Goal: Navigation & Orientation: Find specific page/section

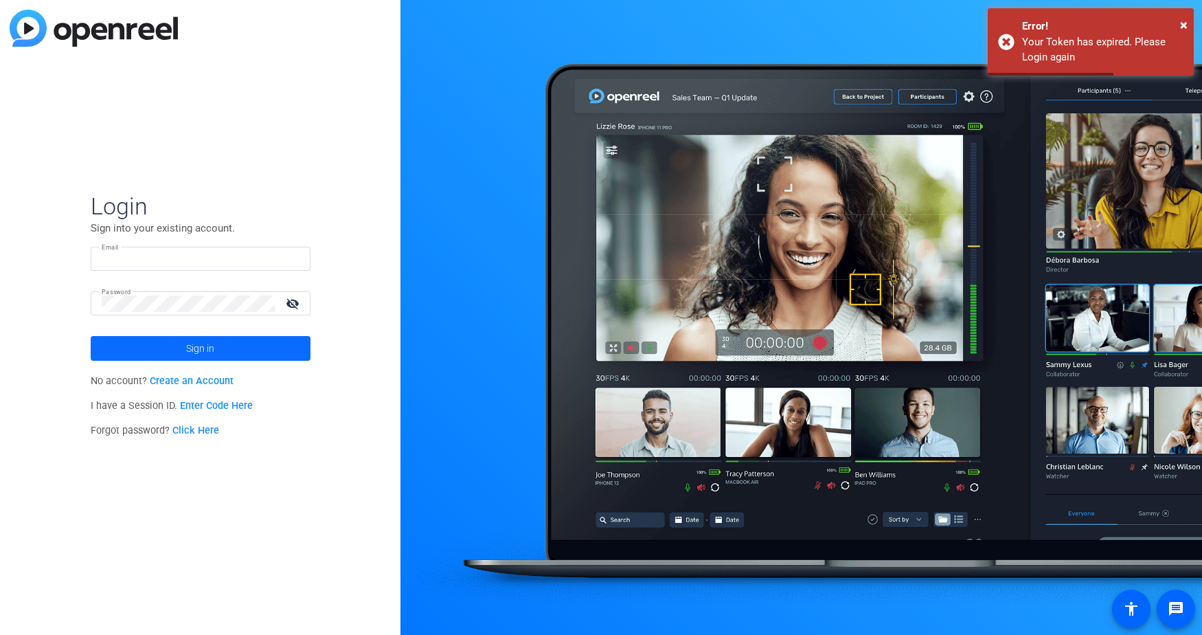
type input "[PERSON_NAME][EMAIL_ADDRESS][PERSON_NAME][DOMAIN_NAME]"
click at [218, 341] on span at bounding box center [201, 348] width 220 height 33
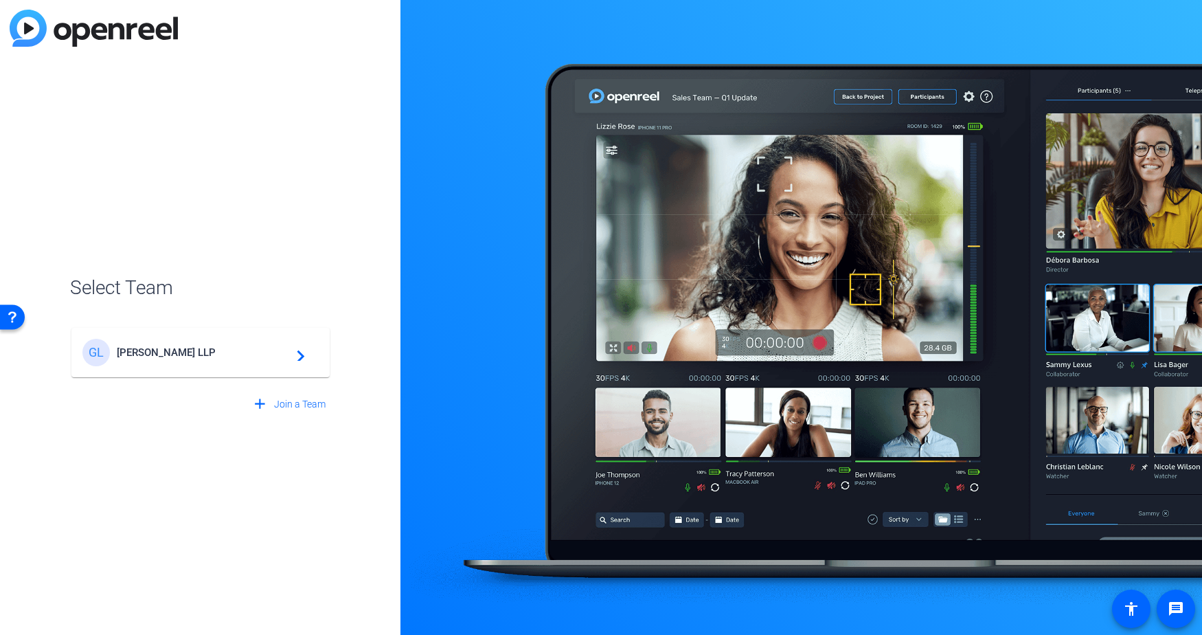
click at [215, 350] on span "[PERSON_NAME] LLP" at bounding box center [203, 352] width 172 height 12
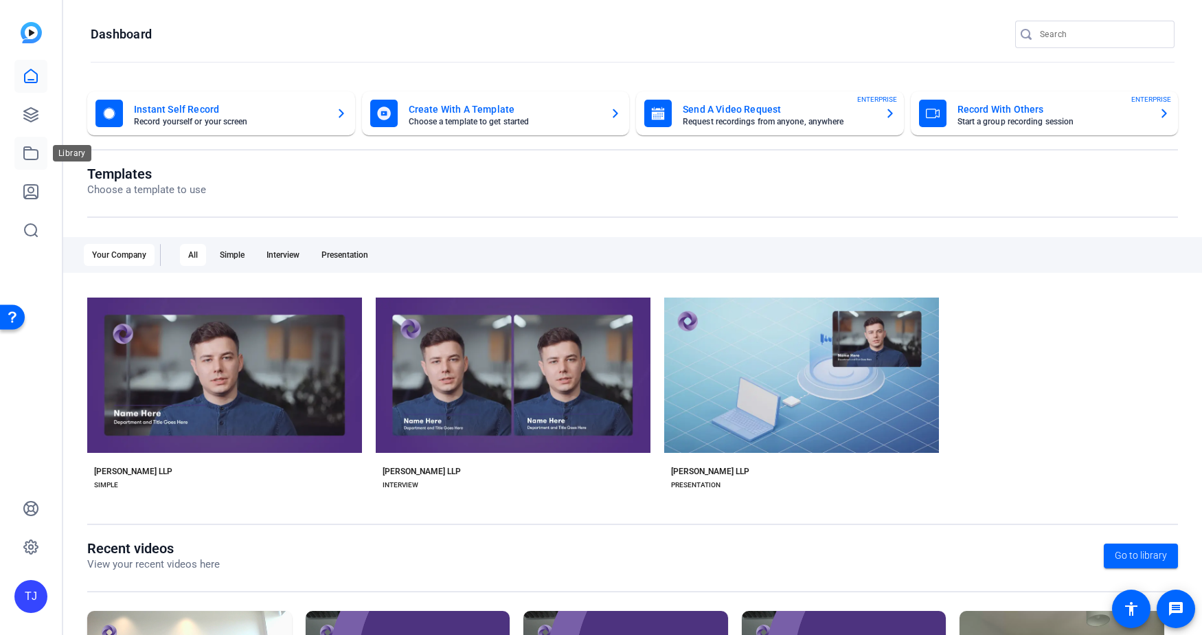
click at [35, 161] on icon at bounding box center [31, 153] width 16 height 16
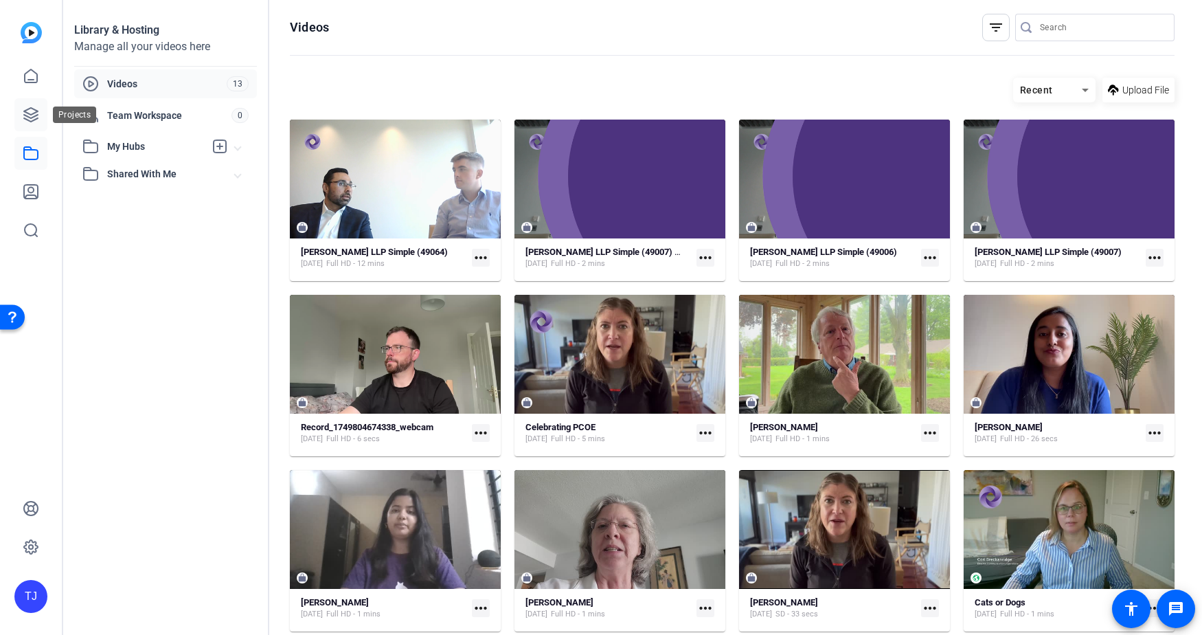
click at [32, 120] on icon at bounding box center [31, 114] width 16 height 16
